Goal: Task Accomplishment & Management: Complete application form

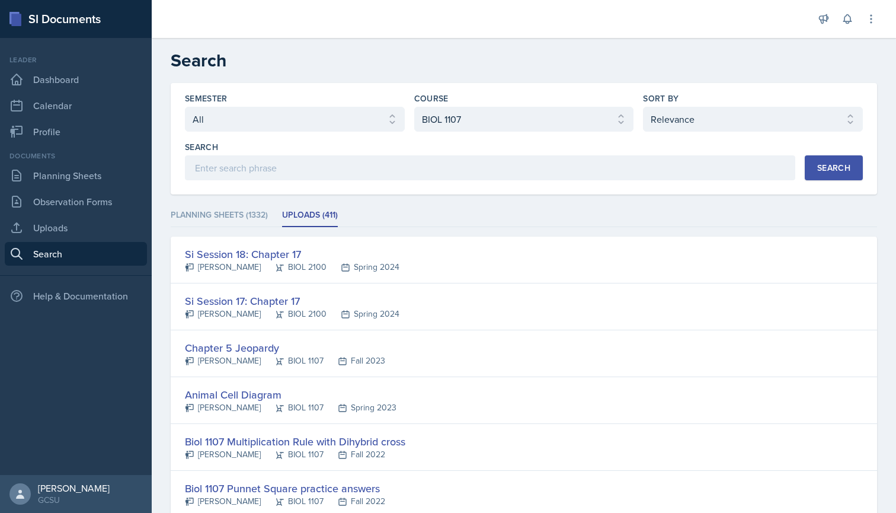
select select "all"
select select "6d02d006-d2ce-4ab3-bc11-53b48f3c94ca"
select select "1"
click at [84, 175] on link "Planning Sheets" at bounding box center [76, 176] width 142 height 24
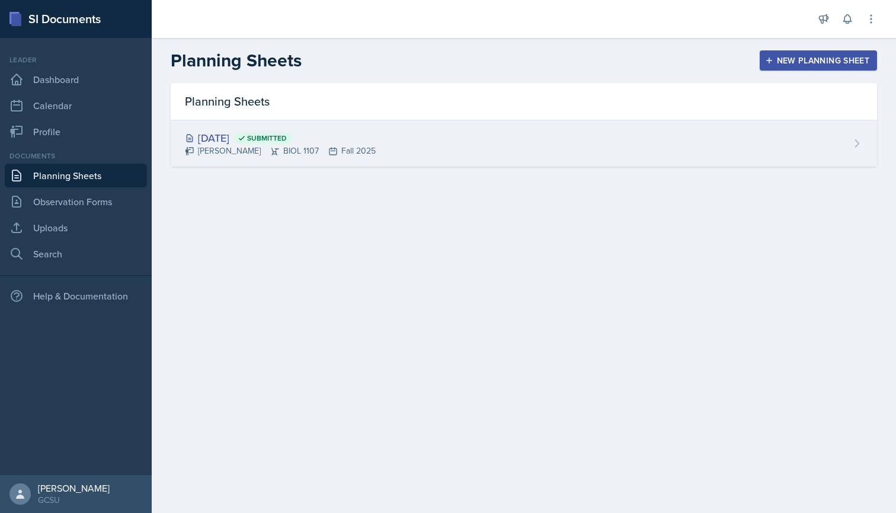
click at [346, 145] on div "[PERSON_NAME] BIOL 1107 Fall 2025" at bounding box center [280, 151] width 191 height 12
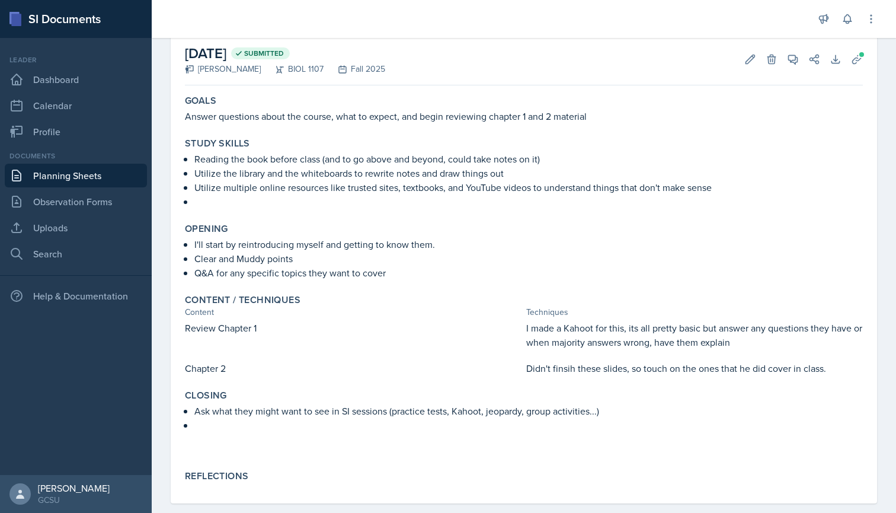
scroll to position [76, 0]
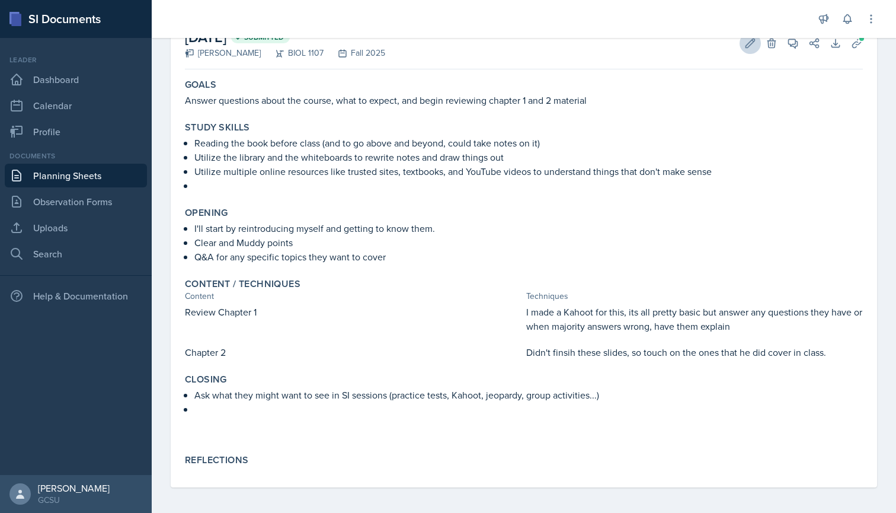
click at [746, 44] on icon at bounding box center [751, 43] width 12 height 12
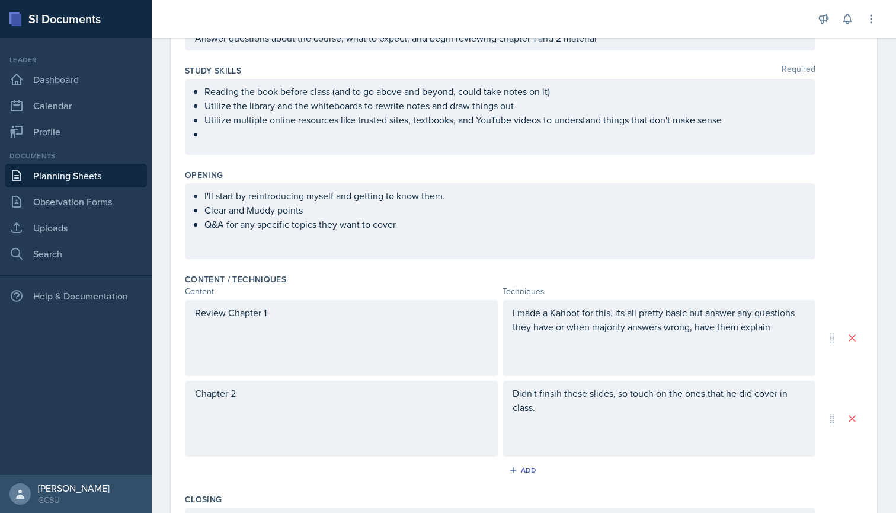
scroll to position [162, 0]
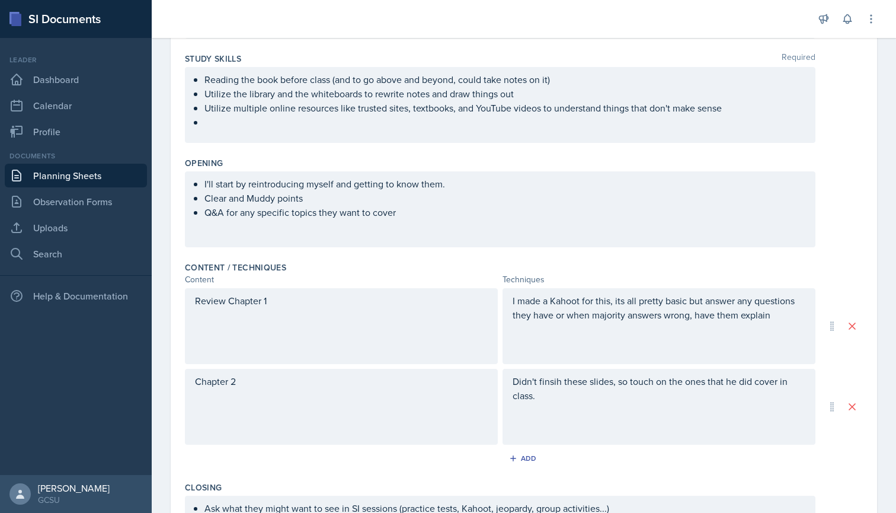
click at [684, 331] on div "I made a Kahoot for this, its all pretty basic but answer any questions they ha…" at bounding box center [659, 326] width 313 height 76
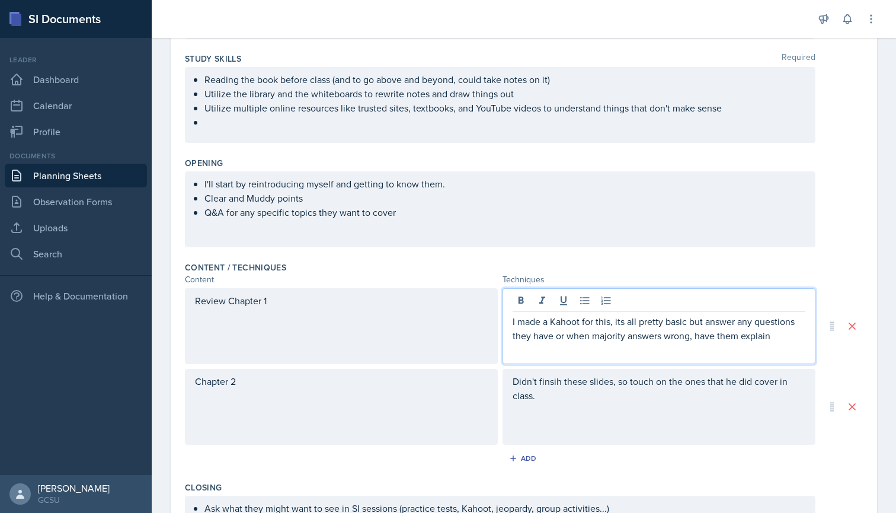
click at [776, 334] on p "I made a Kahoot for this, its all pretty basic but answer any questions they ha…" at bounding box center [659, 328] width 293 height 28
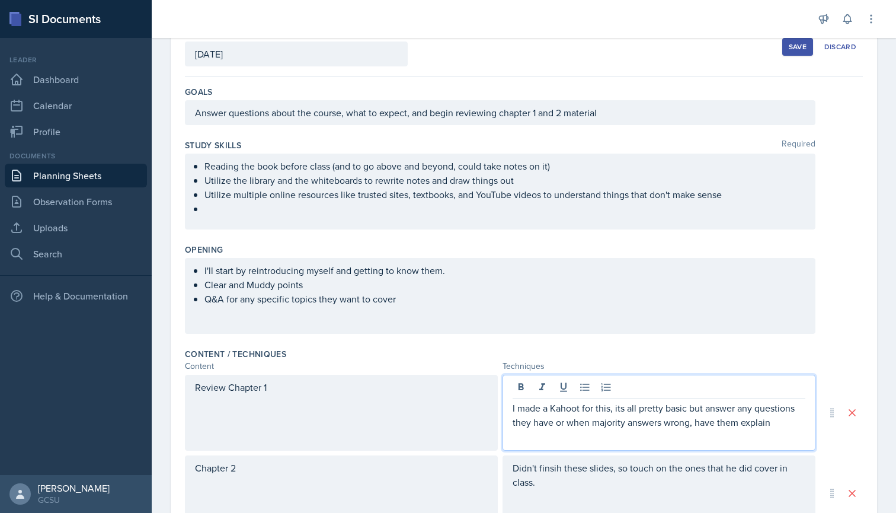
scroll to position [90, 0]
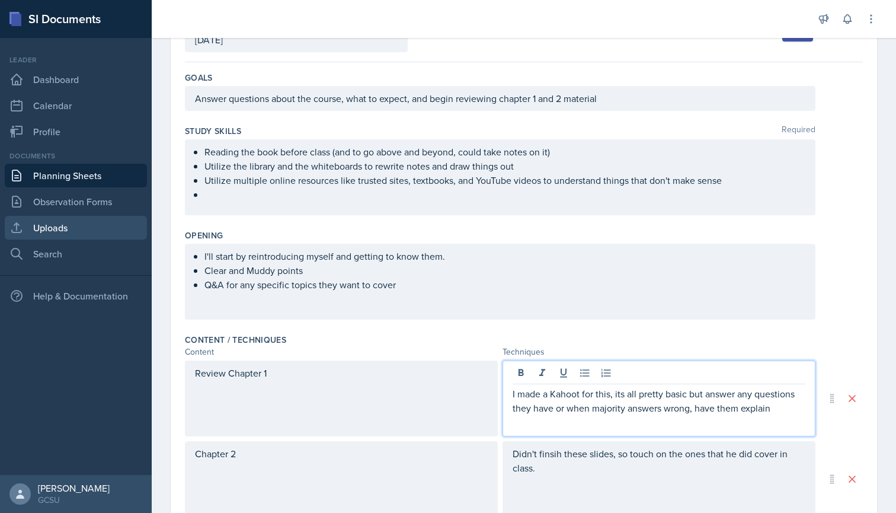
click at [64, 223] on link "Uploads" at bounding box center [76, 228] width 142 height 24
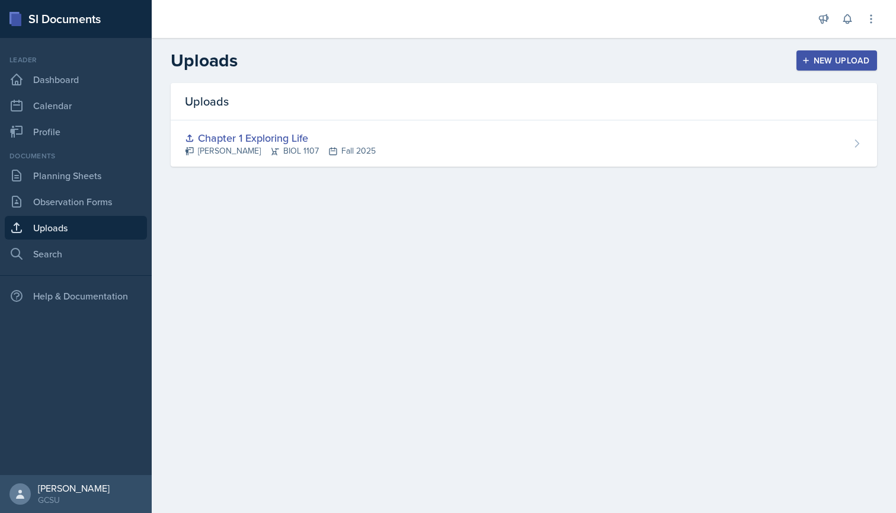
click at [805, 61] on icon "button" at bounding box center [806, 60] width 8 height 8
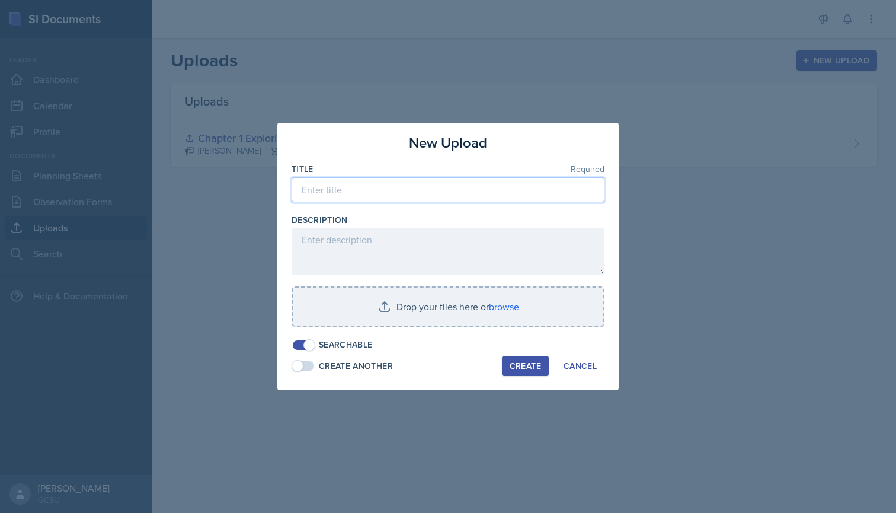
click at [425, 196] on input at bounding box center [448, 189] width 313 height 25
type input "Kahoot Ch1"
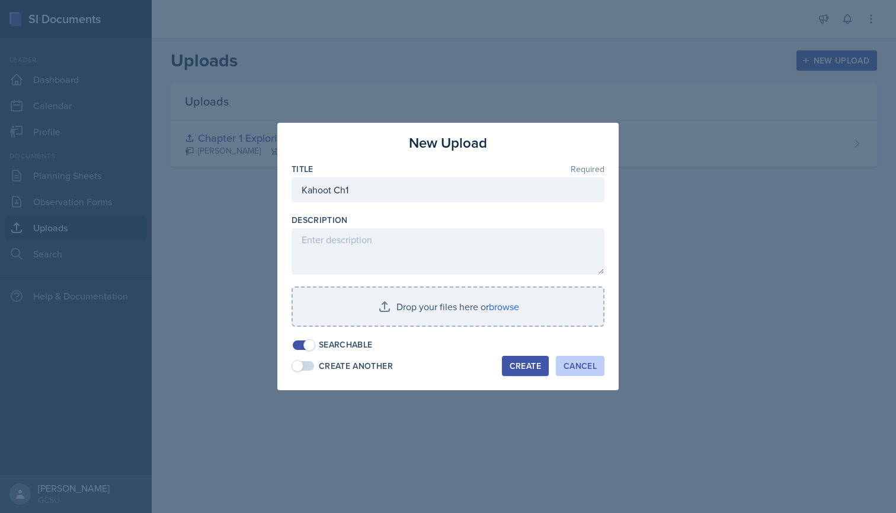
click at [585, 368] on div "Cancel" at bounding box center [580, 365] width 33 height 9
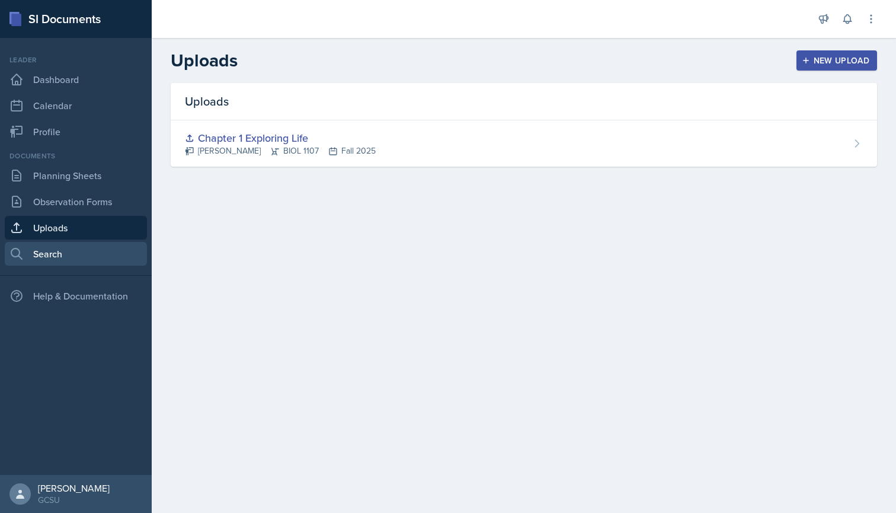
click at [53, 251] on link "Search" at bounding box center [76, 254] width 142 height 24
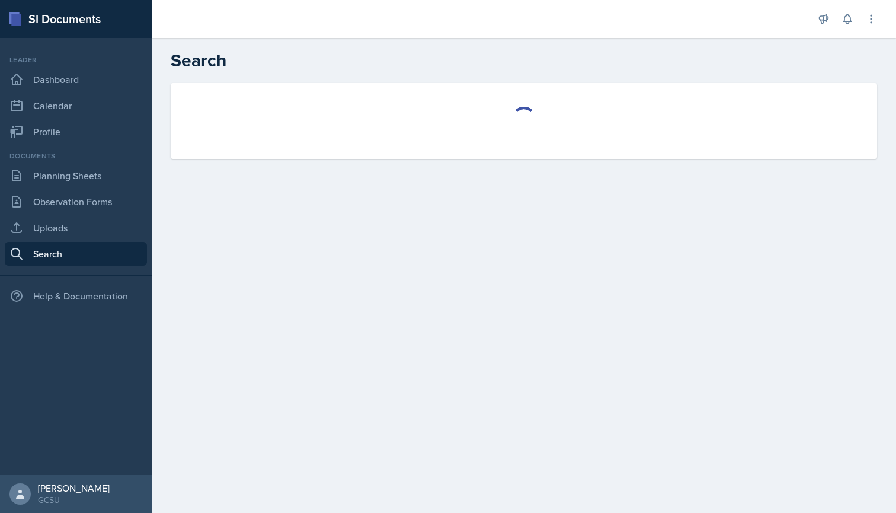
select select "all"
select select "1"
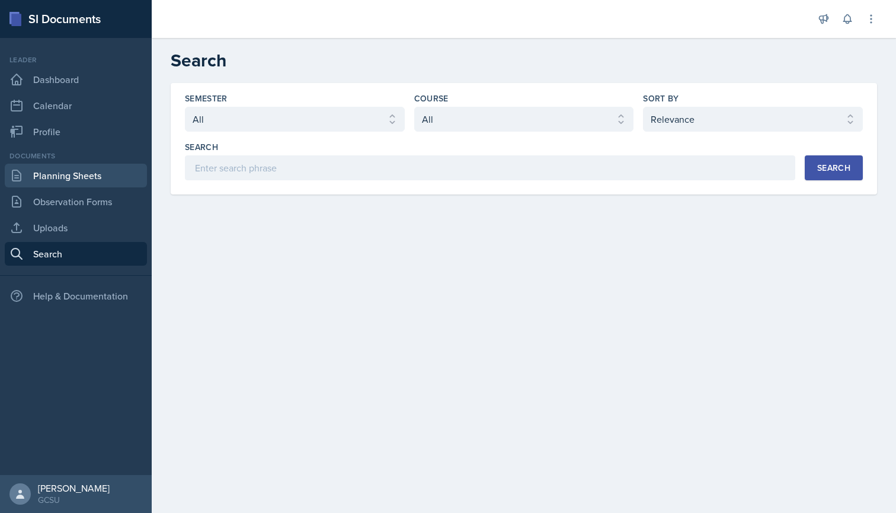
click at [69, 173] on link "Planning Sheets" at bounding box center [76, 176] width 142 height 24
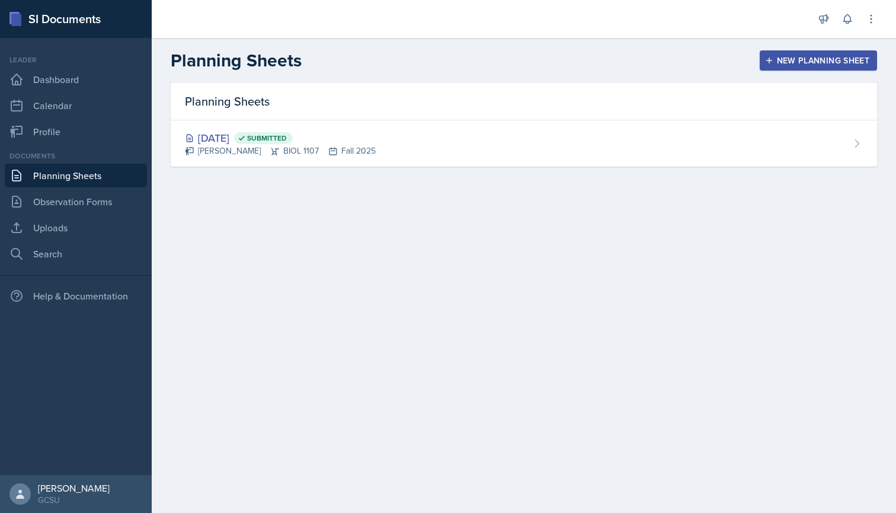
click at [777, 65] on div "New Planning Sheet" at bounding box center [819, 60] width 102 height 9
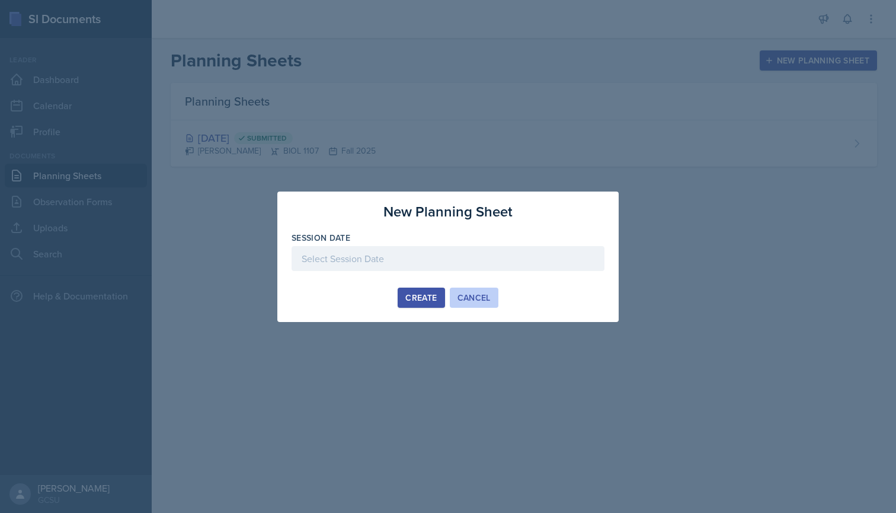
click at [462, 293] on div "Cancel" at bounding box center [474, 297] width 33 height 9
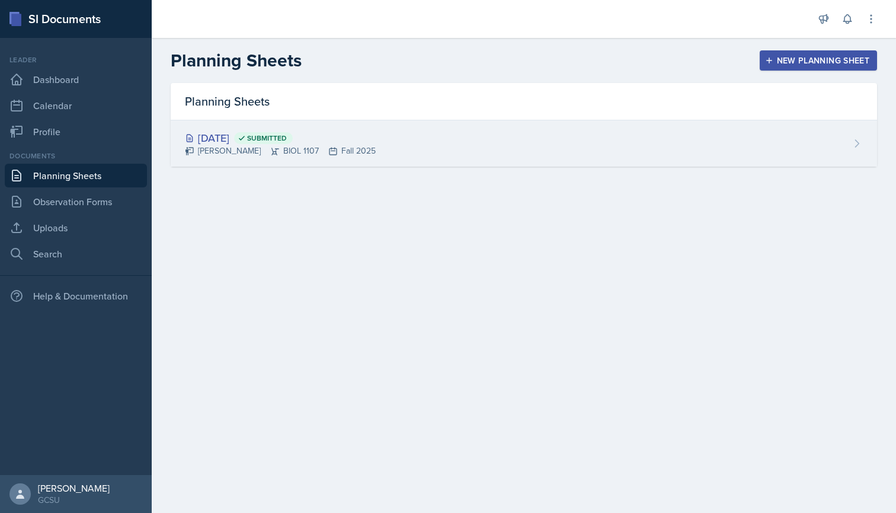
click at [287, 138] on span "Submitted" at bounding box center [267, 137] width 40 height 9
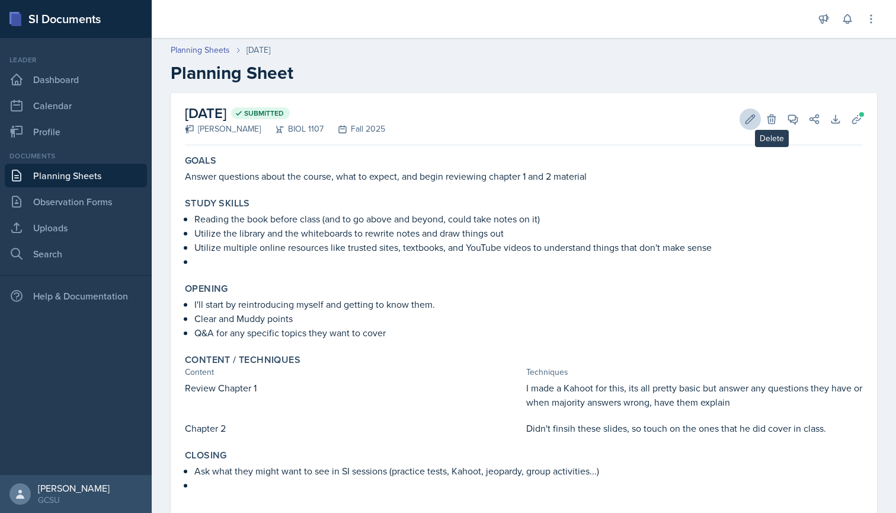
click at [745, 117] on icon at bounding box center [751, 119] width 12 height 12
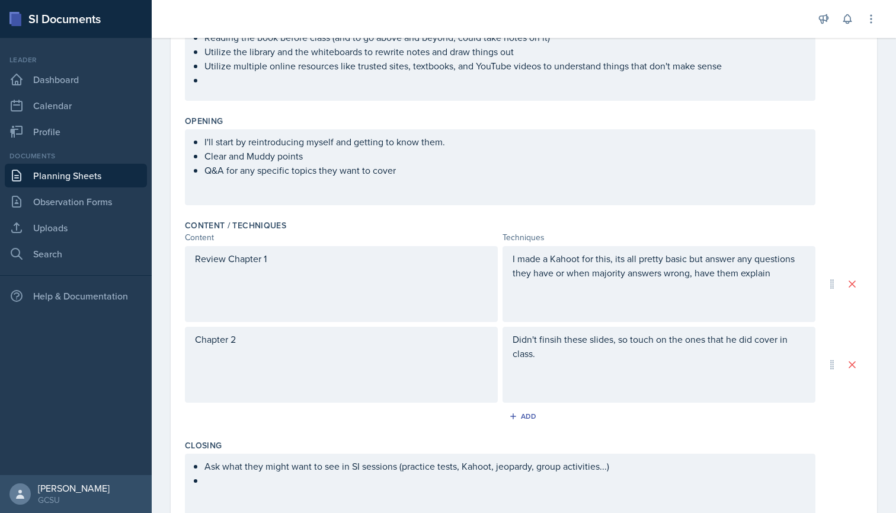
scroll to position [209, 0]
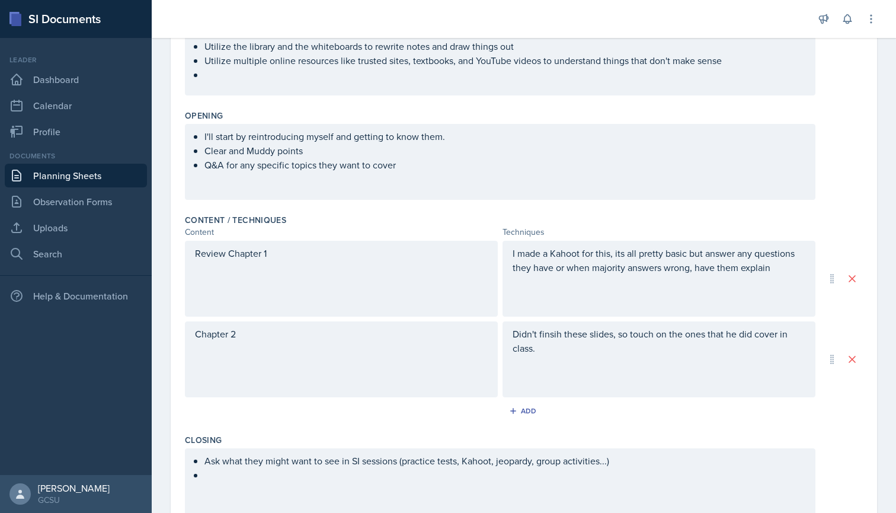
click at [783, 274] on p "I made a Kahoot for this, its all pretty basic but answer any questions they ha…" at bounding box center [659, 260] width 293 height 28
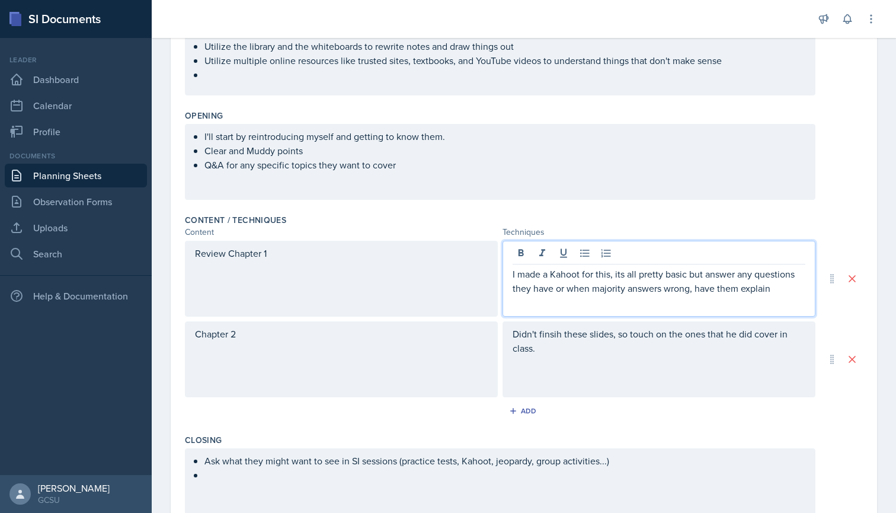
click at [782, 286] on p "I made a Kahoot for this, its all pretty basic but answer any questions they ha…" at bounding box center [659, 281] width 293 height 28
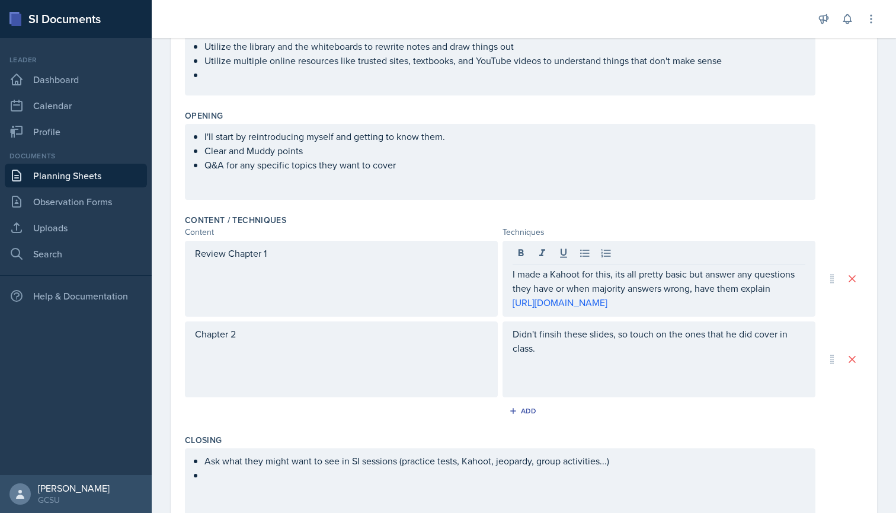
click at [672, 317] on div "I made a Kahoot for this, its all pretty basic but answer any questions they ha…" at bounding box center [659, 279] width 313 height 76
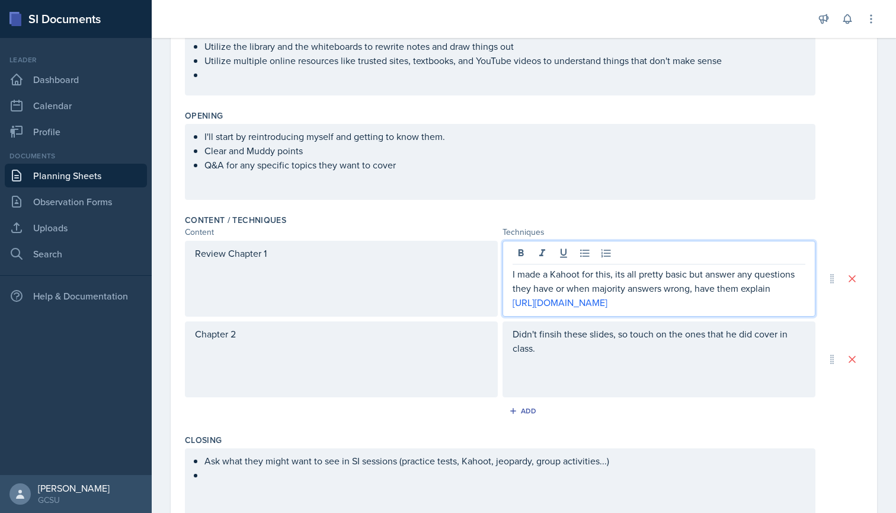
click at [476, 308] on div "Review Chapter 1" at bounding box center [341, 279] width 313 height 76
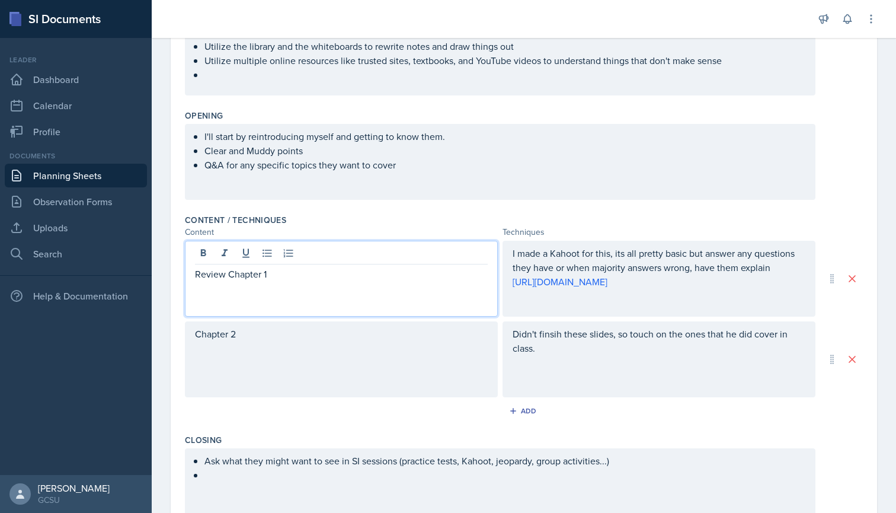
click at [412, 355] on div "Chapter 2" at bounding box center [341, 359] width 313 height 76
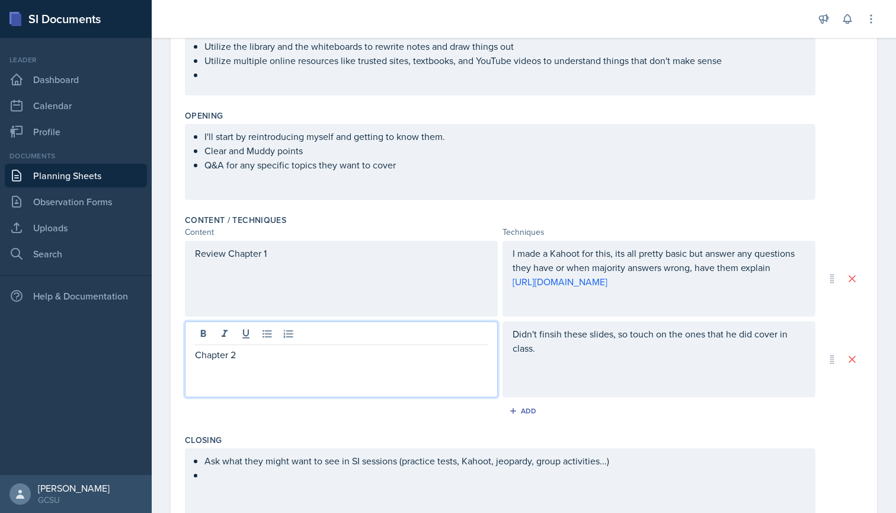
click at [560, 334] on div "Didn't finsih these slides, so touch on the ones that he did cover in class." at bounding box center [659, 359] width 313 height 76
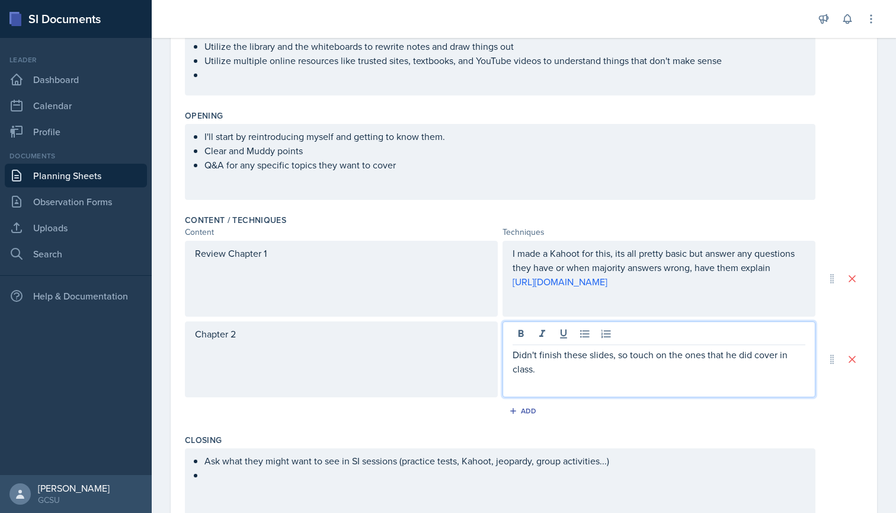
click at [612, 357] on p "Didn't finish these slides, so touch on the ones that he did cover in class." at bounding box center [659, 361] width 293 height 28
click at [585, 375] on p "Didn't finish these slides in class, so touch on the ones that he did cover in …" at bounding box center [659, 361] width 293 height 28
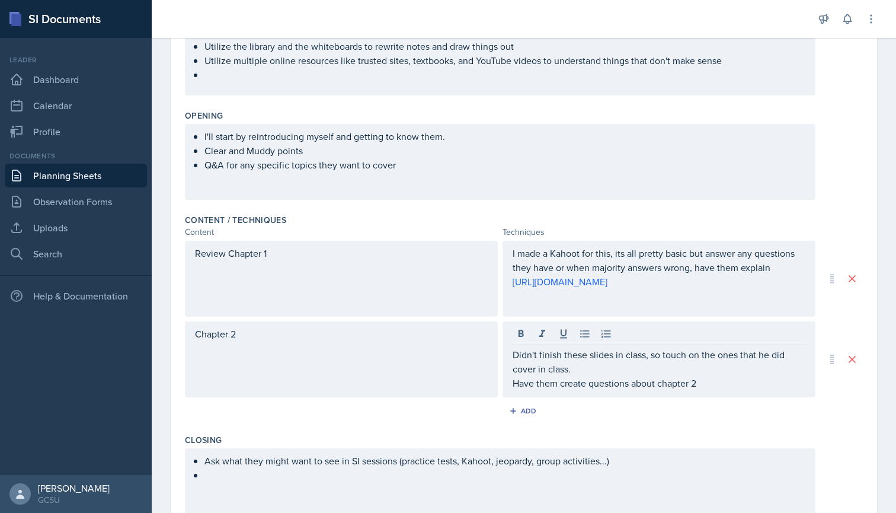
click at [591, 423] on div "Add" at bounding box center [524, 413] width 678 height 23
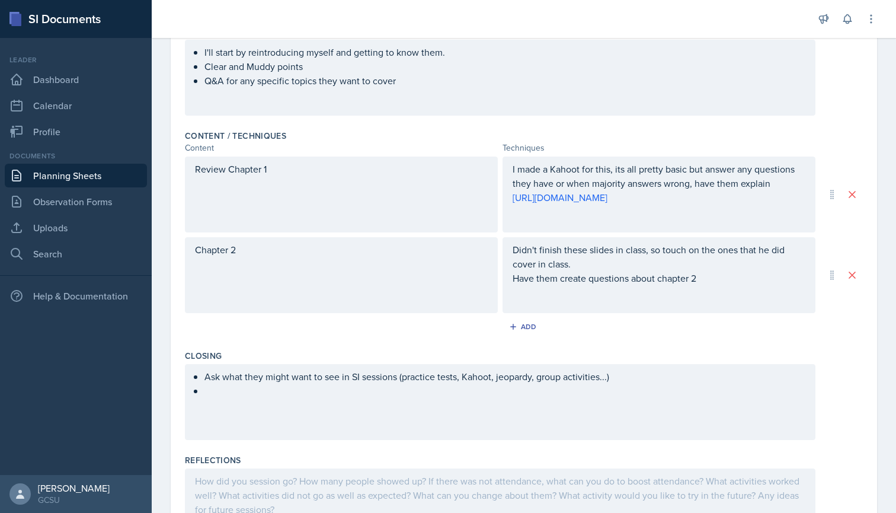
scroll to position [300, 0]
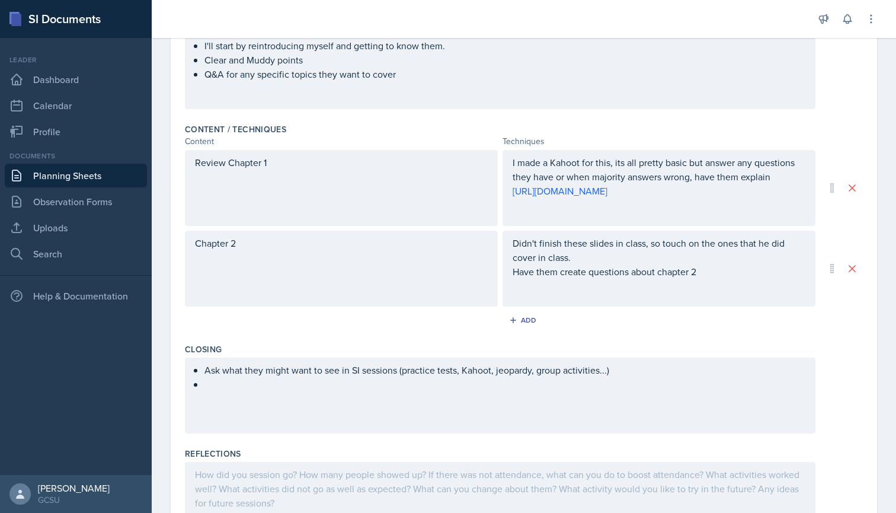
click at [245, 386] on ul "Ask what they might want to see in SI sessions (practice tests, Kahoot, jeopard…" at bounding box center [505, 377] width 601 height 28
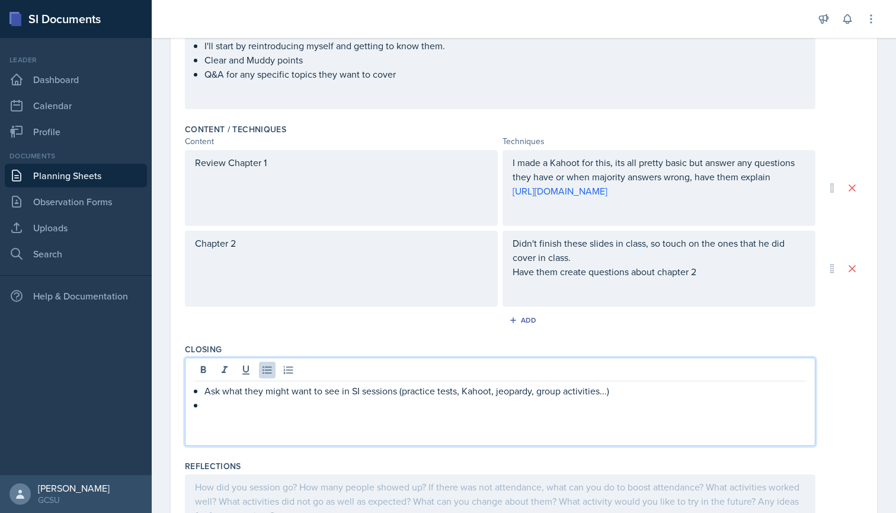
click at [400, 392] on p "Ask what they might want to see in SI sessions (practice tests, Kahoot, jeopard…" at bounding box center [505, 391] width 601 height 14
click at [255, 413] on p at bounding box center [500, 419] width 611 height 14
click at [234, 404] on p at bounding box center [505, 405] width 601 height 14
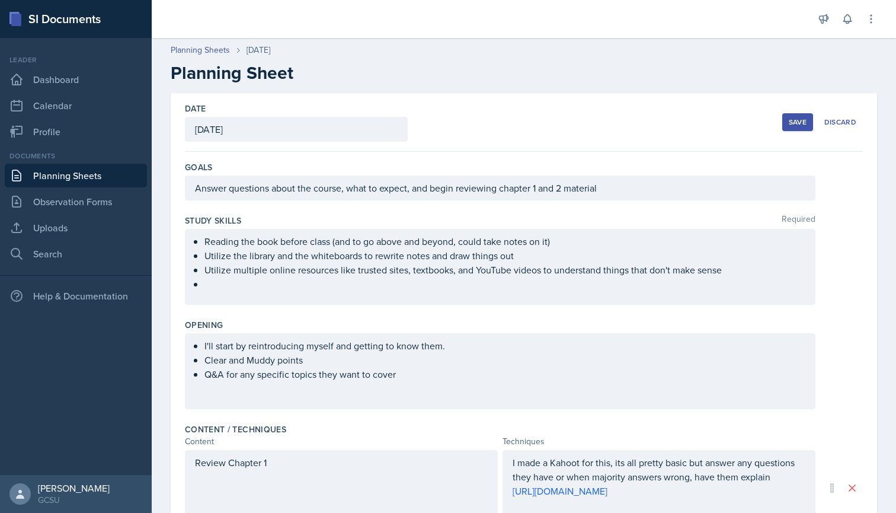
scroll to position [0, 0]
click at [806, 118] on div "Save" at bounding box center [798, 121] width 18 height 9
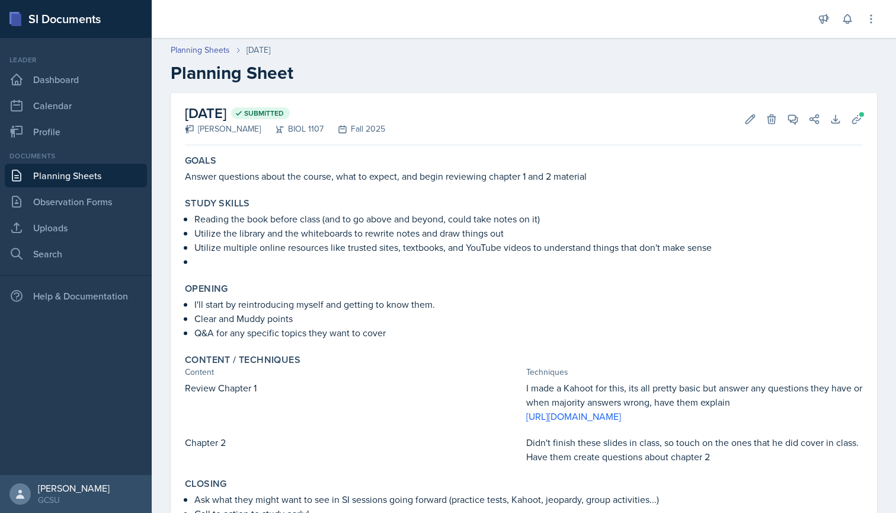
click at [590, 71] on h2 "Planning Sheet" at bounding box center [524, 72] width 707 height 21
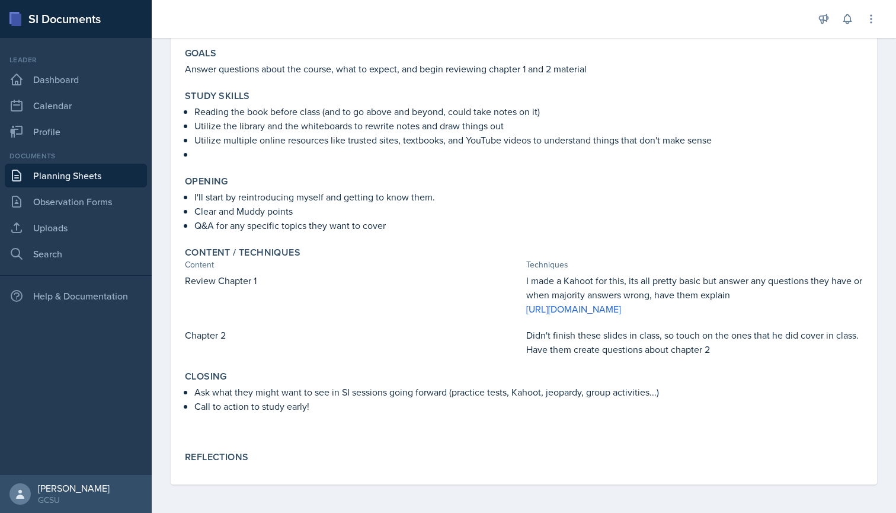
scroll to position [133, 0]
click at [378, 400] on p "Call to action to study early!" at bounding box center [528, 406] width 669 height 14
click at [376, 397] on p "Ask what they might want to see in SI sessions going forward (practice tests, K…" at bounding box center [528, 392] width 669 height 14
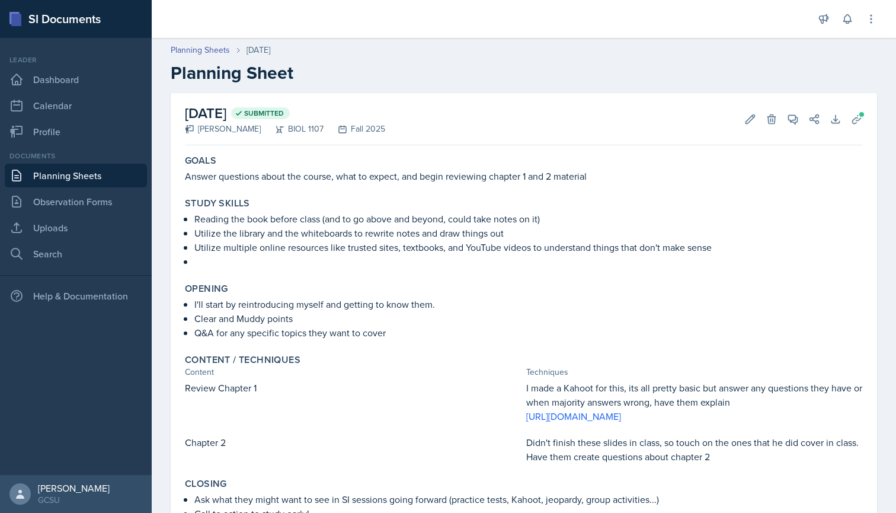
scroll to position [-1, 0]
click at [524, 3] on div at bounding box center [482, 19] width 643 height 38
click at [749, 124] on icon at bounding box center [751, 119] width 12 height 12
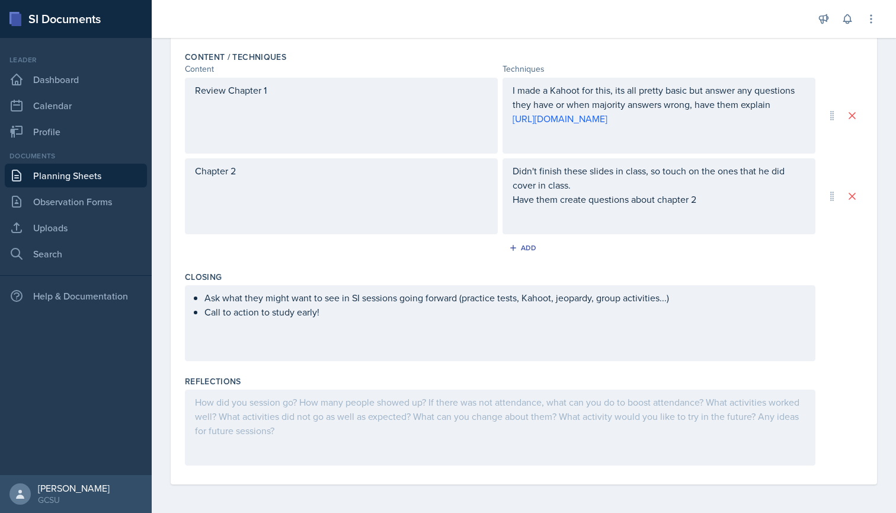
scroll to position [372, 0]
click at [234, 411] on div at bounding box center [500, 427] width 631 height 76
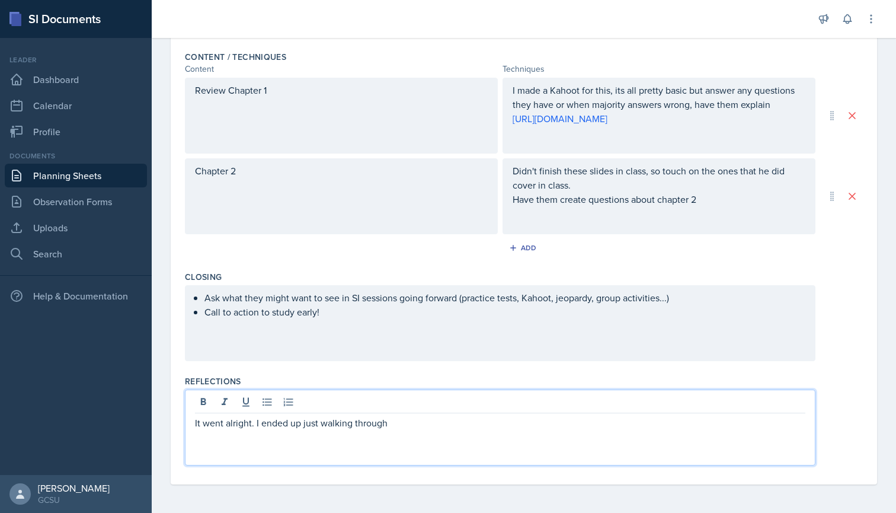
click at [256, 424] on p "It went alright. I ended up just walking through" at bounding box center [500, 423] width 611 height 14
click at [619, 423] on p "It went alright. I had 4 people show up, and 1 left after a short time. I ended…" at bounding box center [500, 423] width 611 height 14
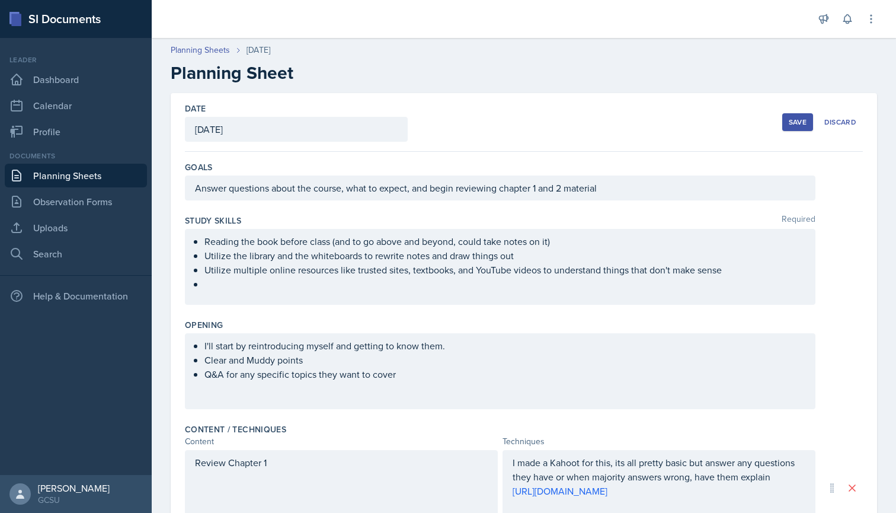
scroll to position [0, 0]
click at [798, 120] on div "Save" at bounding box center [798, 121] width 18 height 9
